Goal: Task Accomplishment & Management: Manage account settings

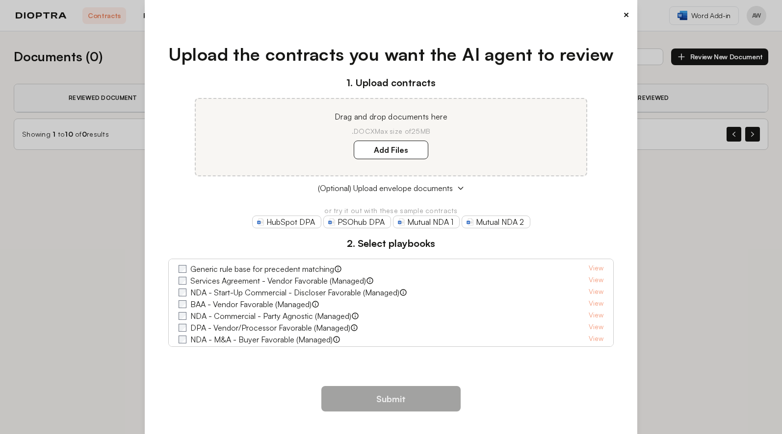
click at [625, 13] on button "×" at bounding box center [626, 15] width 6 height 14
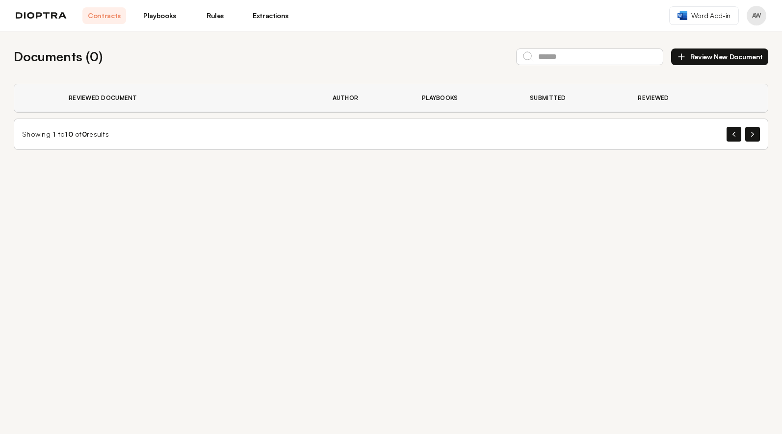
click at [624, 14] on header "Contracts Playbooks Rules Extractions Word Add-in AW" at bounding box center [391, 15] width 782 height 31
click at [159, 16] on link "Playbooks" at bounding box center [160, 15] width 44 height 17
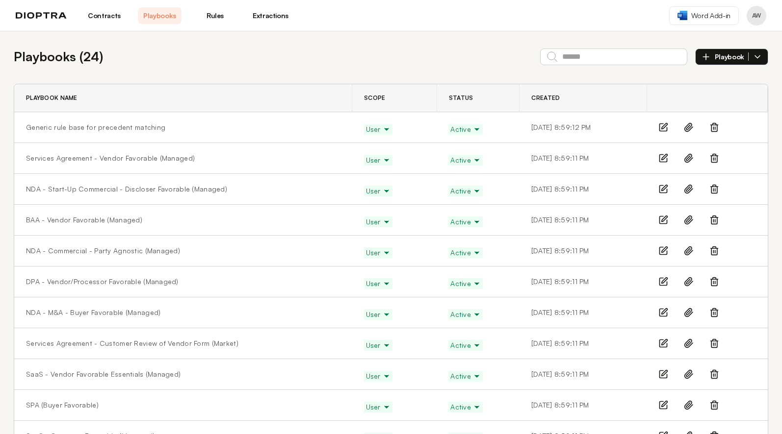
click at [194, 17] on link "Rules" at bounding box center [215, 15] width 44 height 17
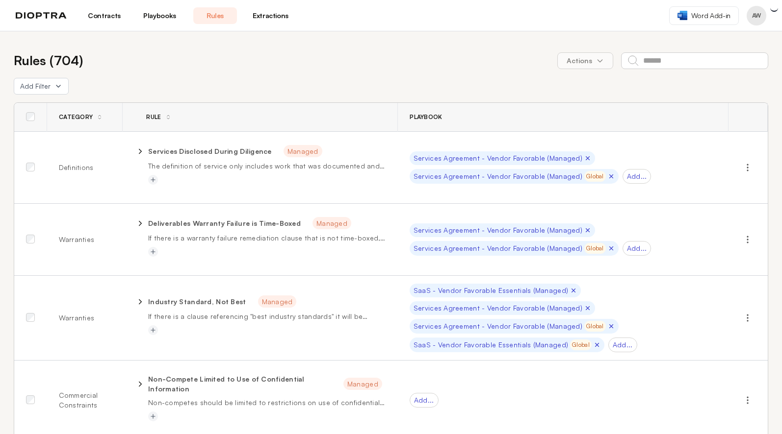
click at [138, 16] on link "Playbooks" at bounding box center [160, 15] width 44 height 17
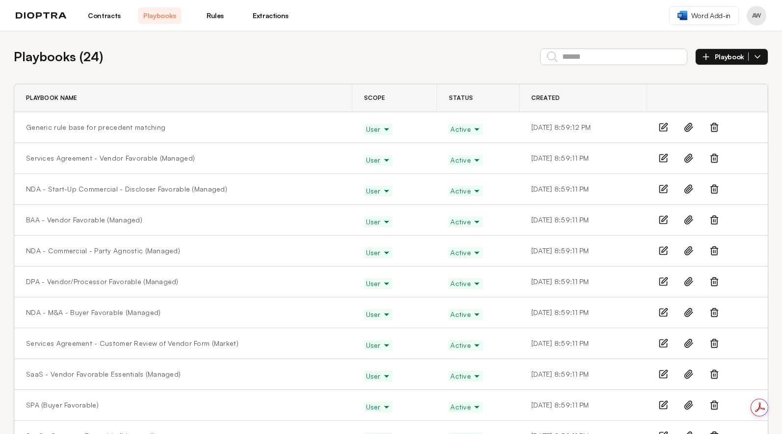
click at [710, 126] on icon at bounding box center [714, 128] width 10 height 10
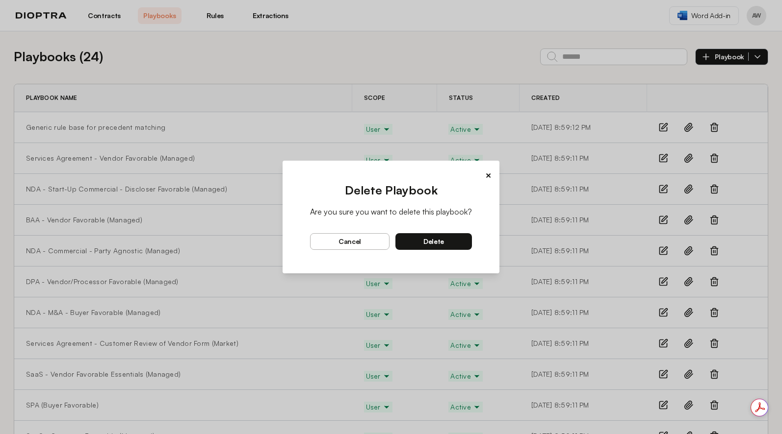
click at [442, 243] on span "delete" at bounding box center [433, 241] width 21 height 9
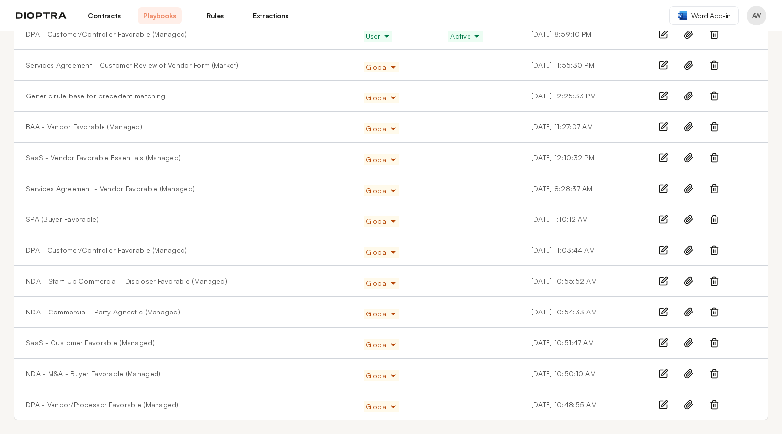
scroll to position [404, 0]
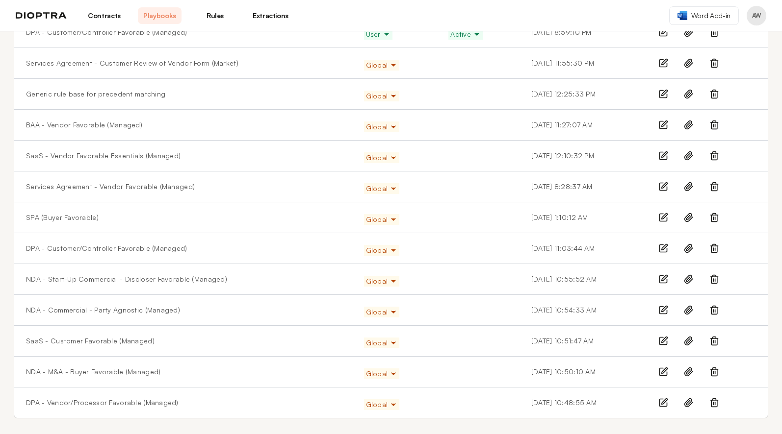
click at [709, 92] on icon at bounding box center [714, 94] width 10 height 10
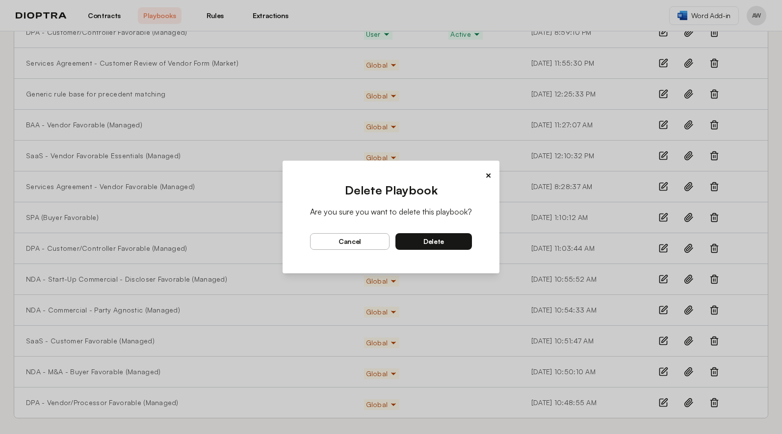
click at [444, 242] on button "delete" at bounding box center [433, 241] width 76 height 17
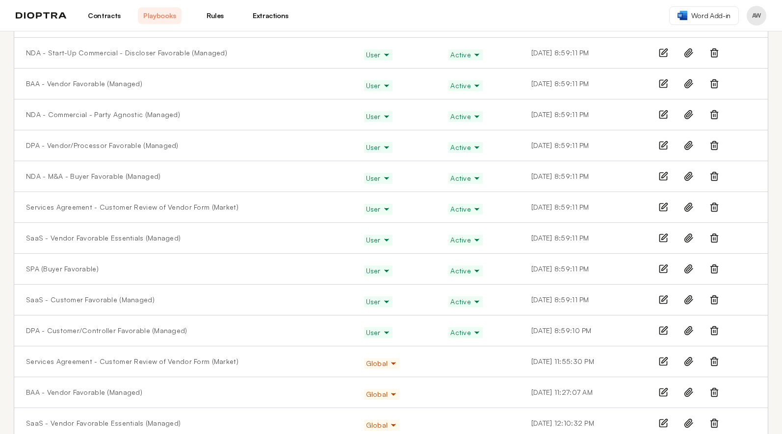
scroll to position [23, 0]
